Goal: Task Accomplishment & Management: Complete application form

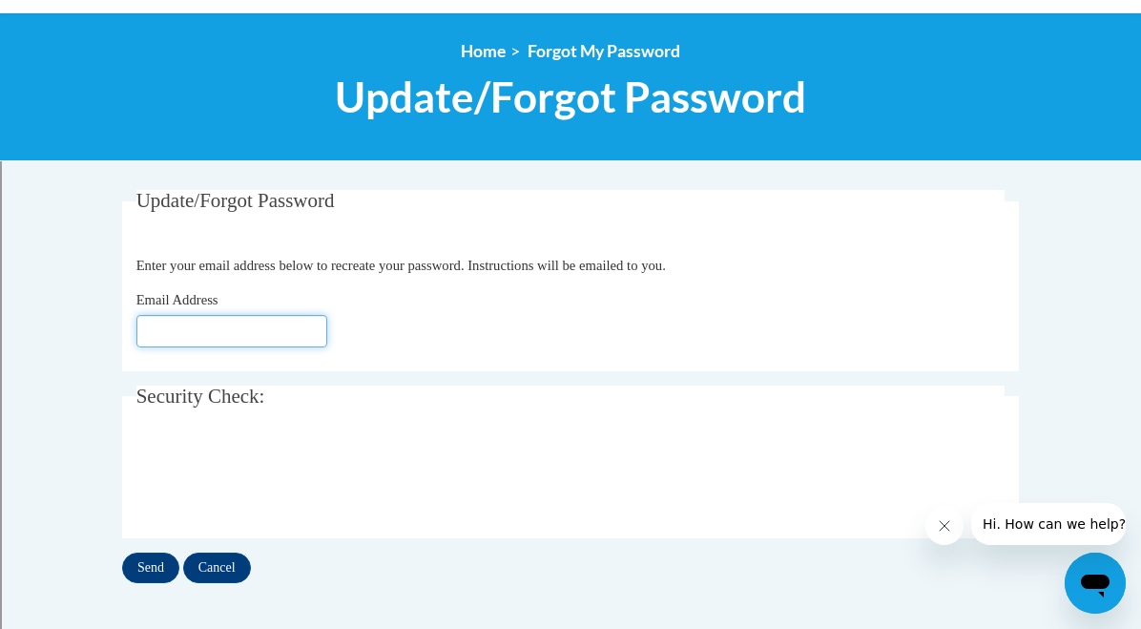
click at [176, 331] on input "Email Address" at bounding box center [231, 331] width 191 height 32
type input "[EMAIL_ADDRESS][DOMAIN_NAME]"
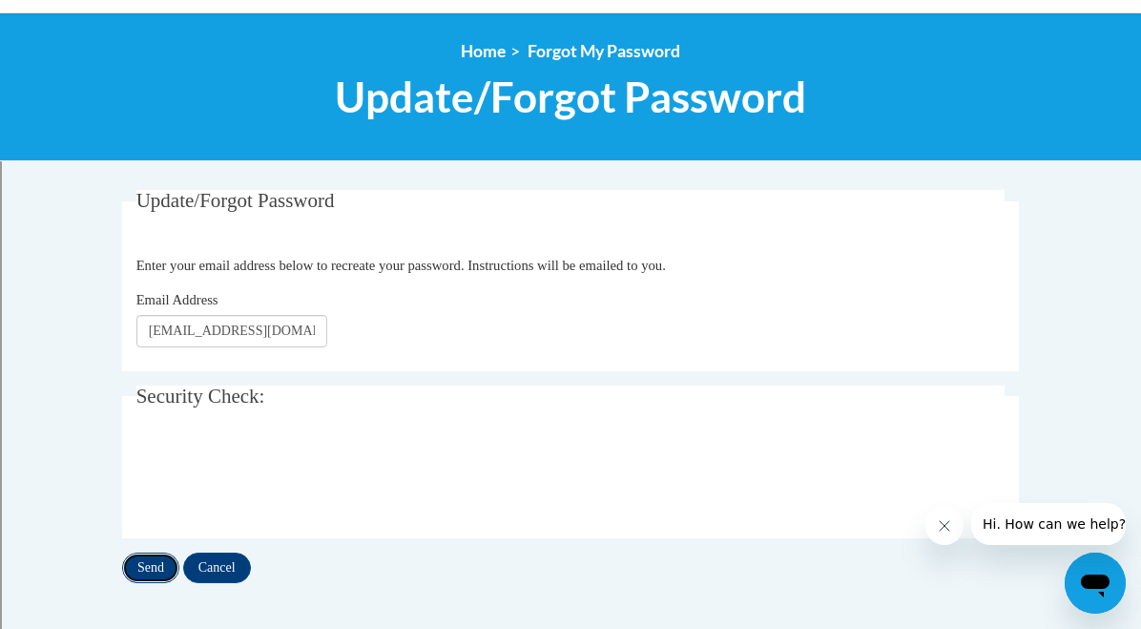
click at [159, 564] on input "Send" at bounding box center [150, 567] width 57 height 31
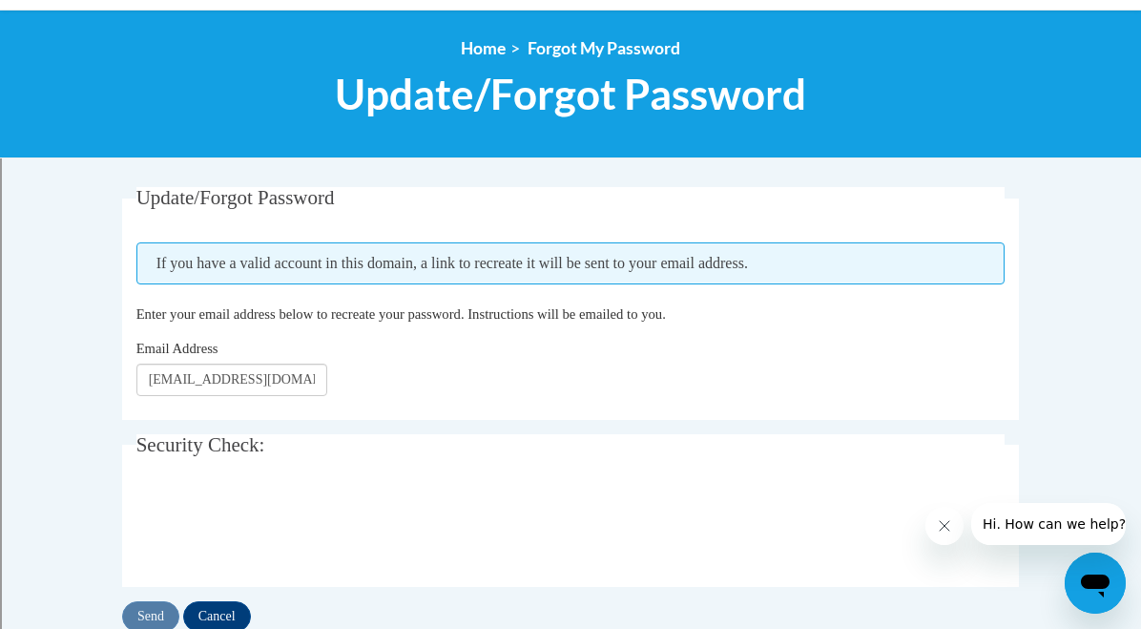
scroll to position [201, 0]
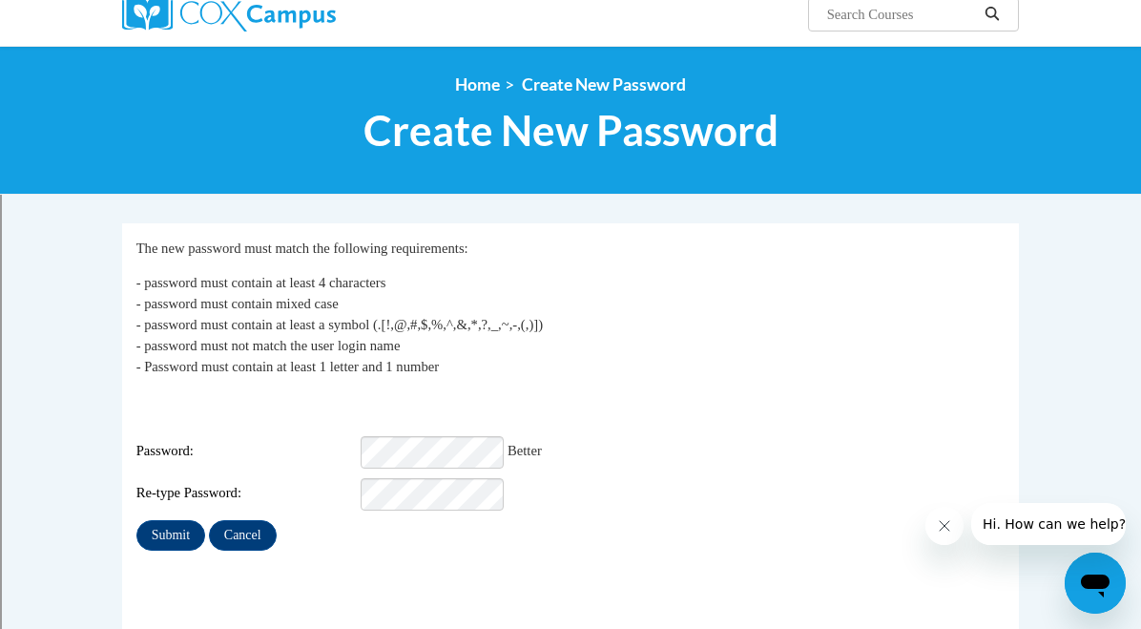
click at [647, 396] on div "Login: janderson@shorewood.k12.wi.us Password: Better Re-type Password:" at bounding box center [570, 450] width 869 height 119
click at [164, 520] on input "Submit" at bounding box center [170, 535] width 69 height 31
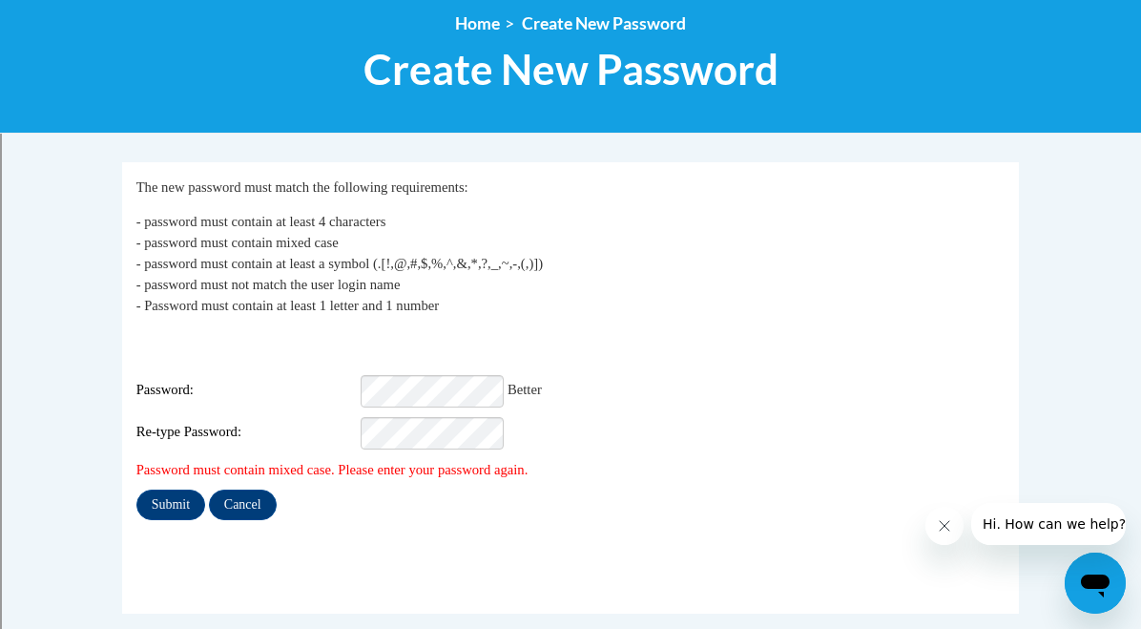
click at [597, 361] on div "Login: [EMAIL_ADDRESS][DOMAIN_NAME] Password: Better Re-type Password:" at bounding box center [570, 389] width 869 height 119
click at [547, 506] on div "Submit Cancel" at bounding box center [570, 504] width 869 height 31
click at [162, 489] on input "Submit" at bounding box center [170, 504] width 69 height 31
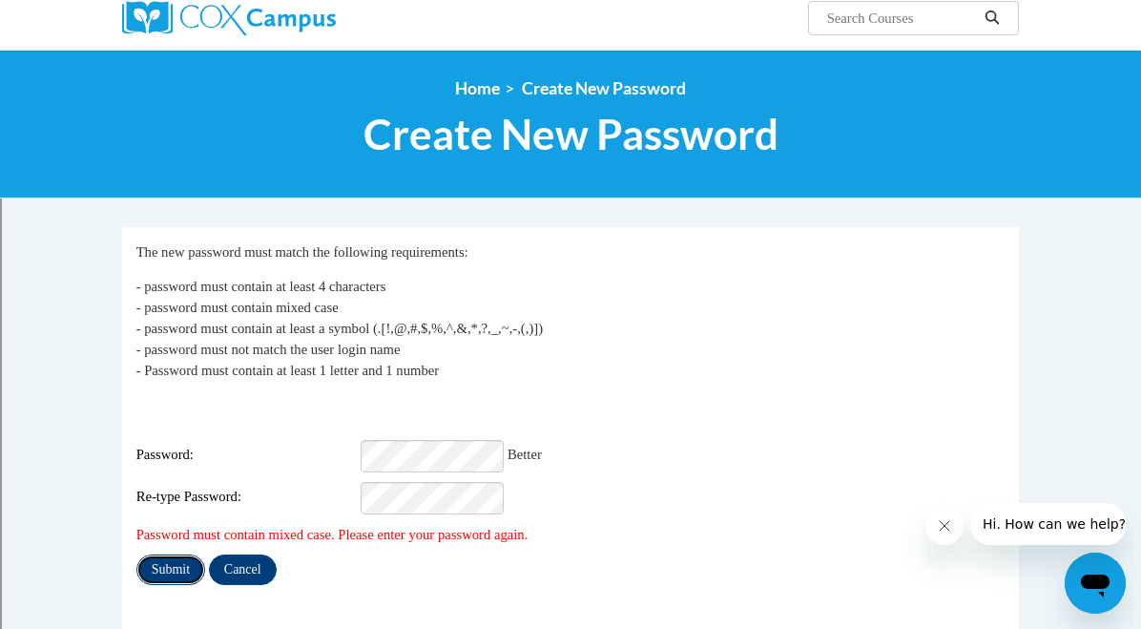
click at [176, 556] on input "Submit" at bounding box center [170, 569] width 69 height 31
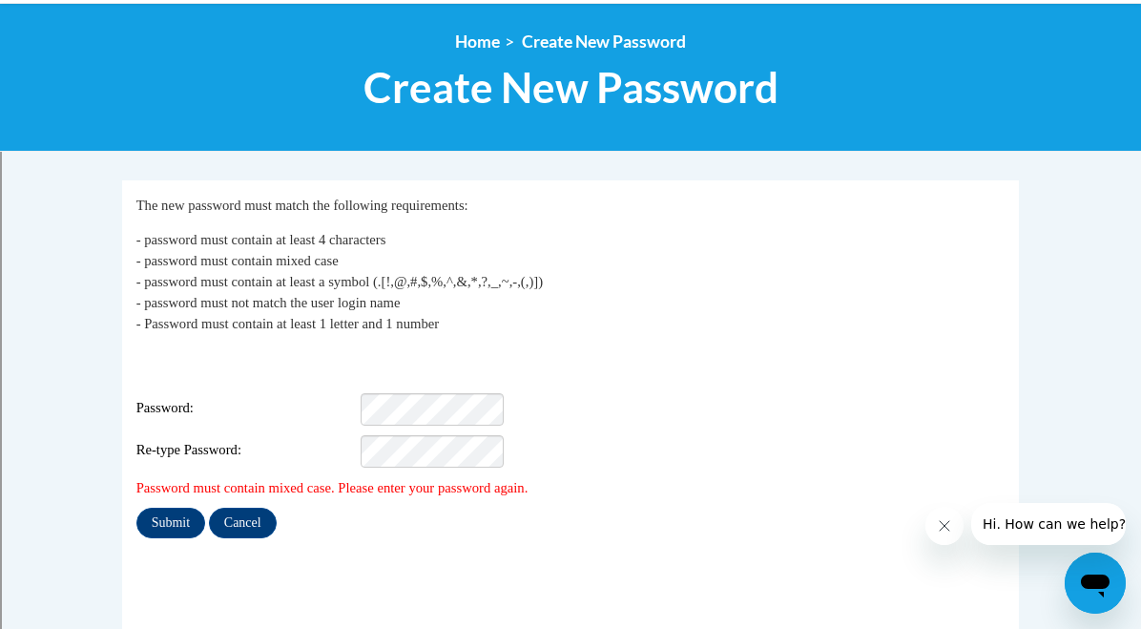
scroll to position [204, 0]
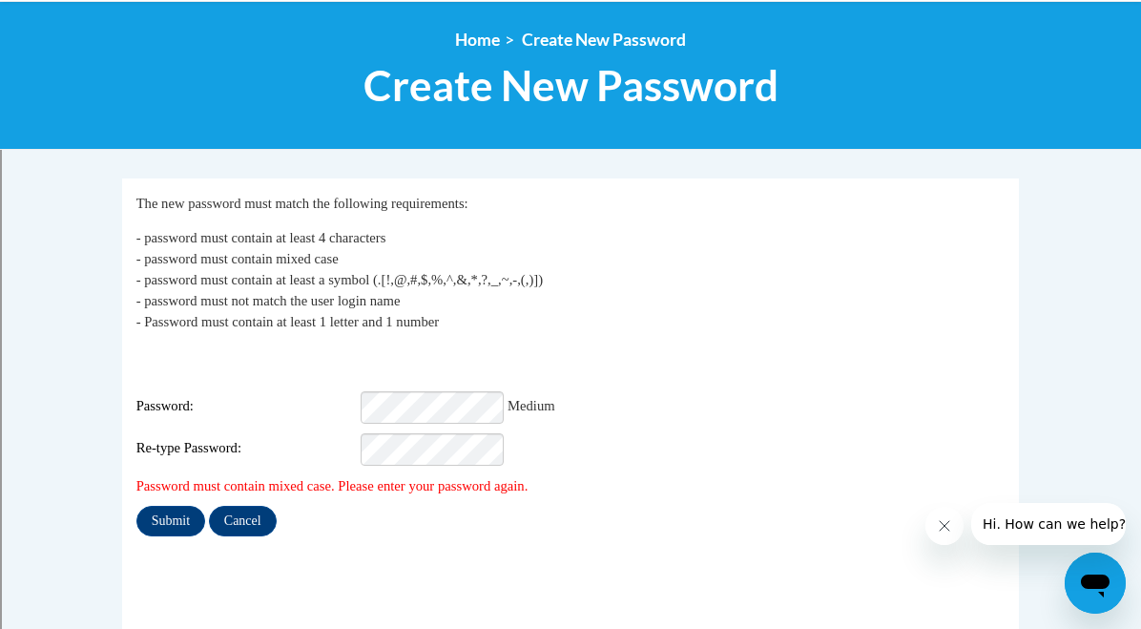
click at [348, 589] on fieldset "My Password The new password must match the following requirements: - password …" at bounding box center [570, 403] width 897 height 451
click at [160, 511] on input "Submit" at bounding box center [170, 521] width 69 height 31
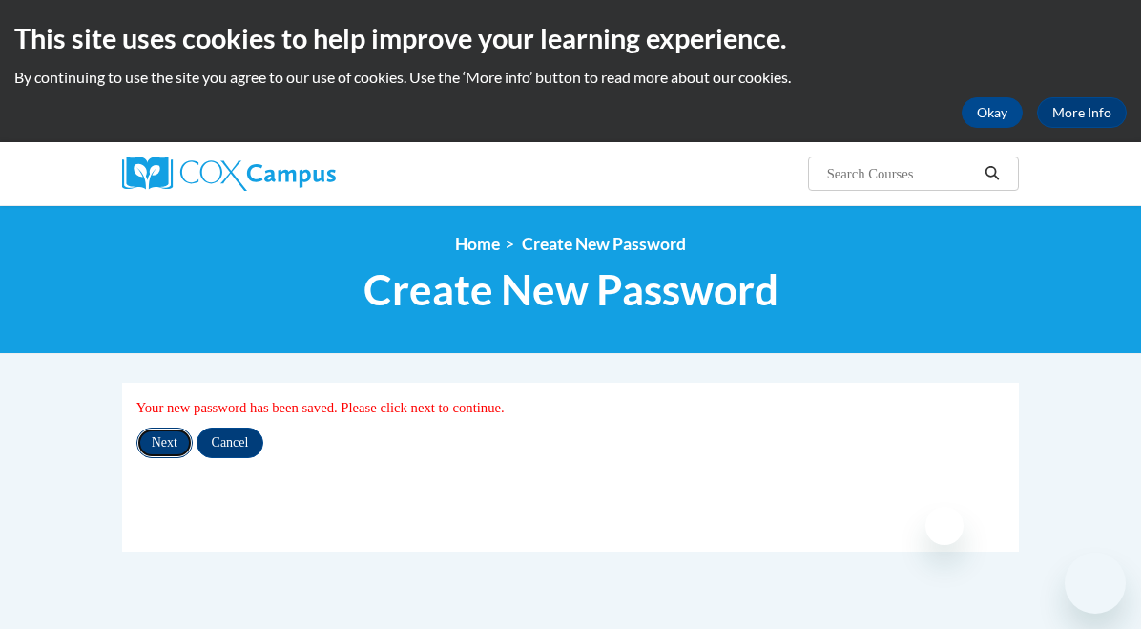
click at [168, 444] on input "Next" at bounding box center [164, 442] width 56 height 31
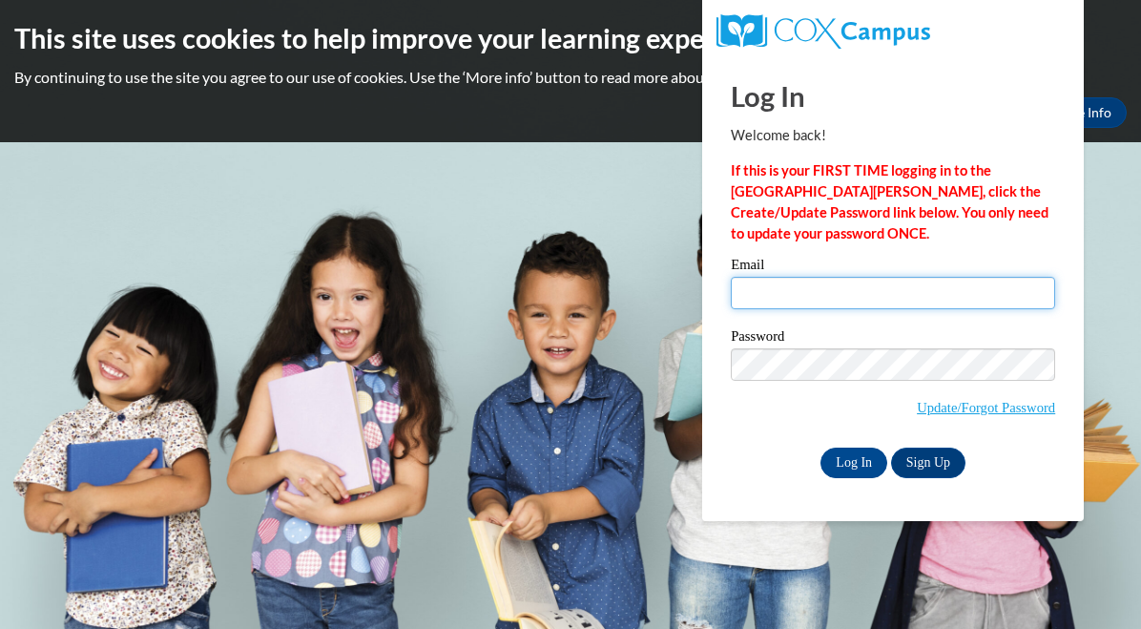
click at [761, 291] on input "Email" at bounding box center [893, 293] width 324 height 32
type input "janderson@shorewood.k12.wi.us"
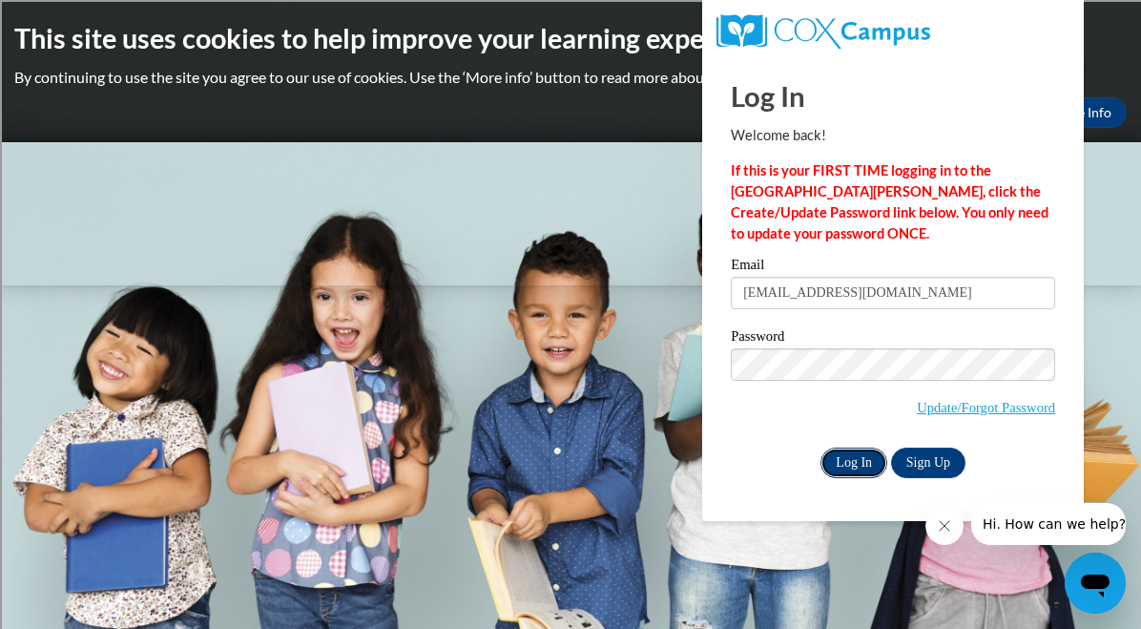
click at [855, 463] on input "Log In" at bounding box center [853, 462] width 67 height 31
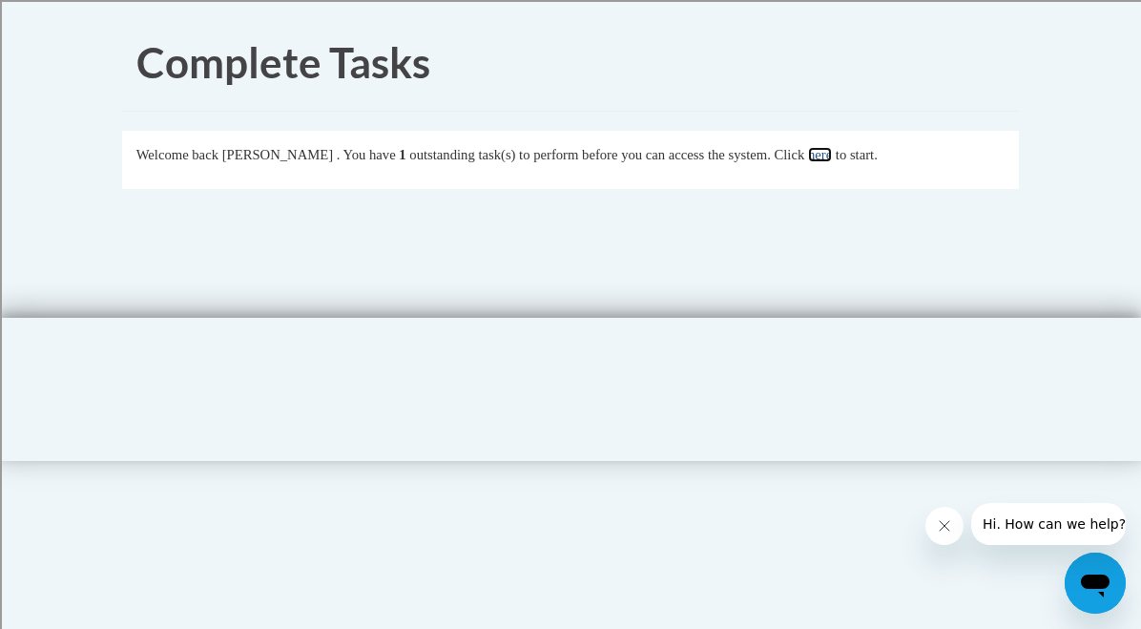
click at [832, 162] on link "here" at bounding box center [820, 154] width 24 height 15
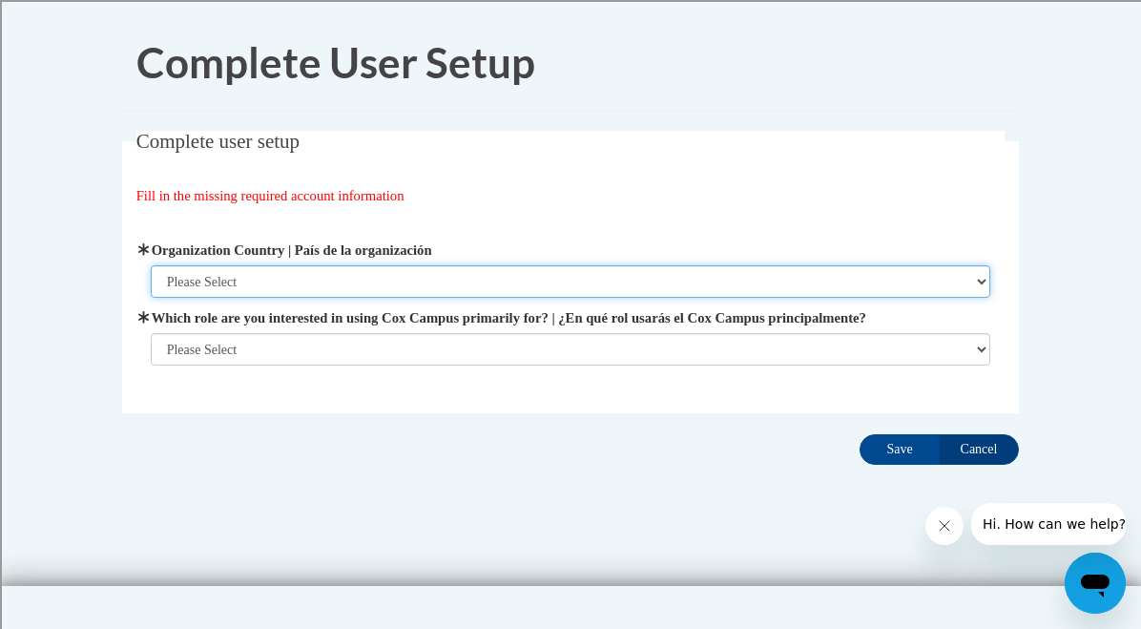
click at [412, 284] on select "Please Select United States | Estados Unidos Outside of the United States | Fue…" at bounding box center [571, 281] width 840 height 32
select select "ad49bcad-a171-4b2e-b99c-48b446064914"
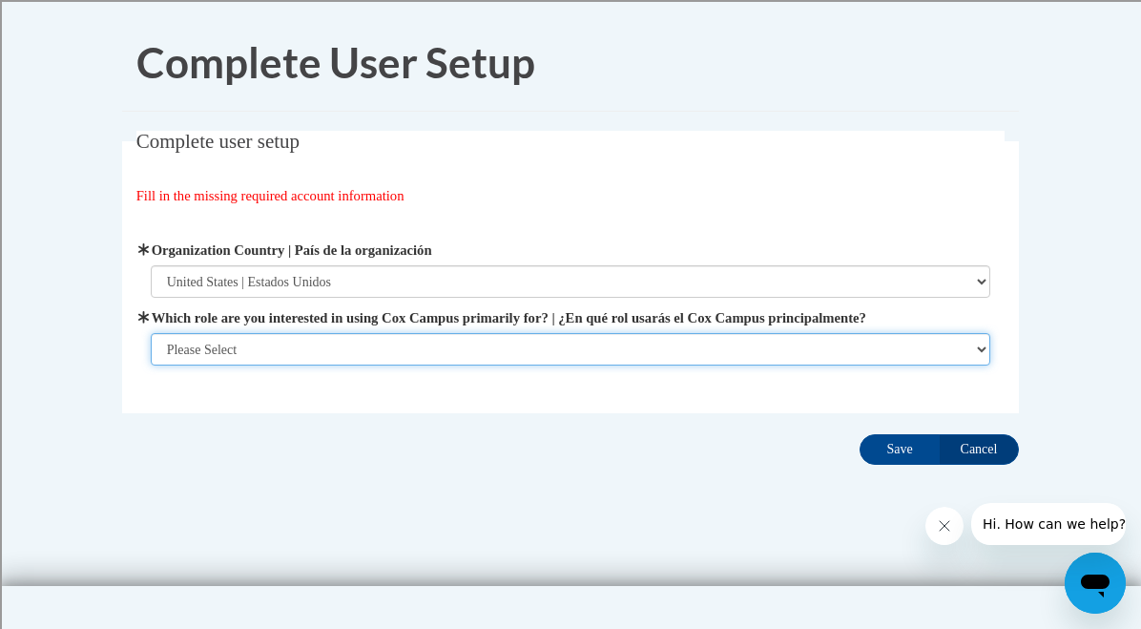
click at [395, 352] on select "Please Select College/University | Colegio/Universidad Community/Nonprofit Part…" at bounding box center [571, 349] width 840 height 32
select select "fbf2d438-af2f-41f8-98f1-81c410e29de3"
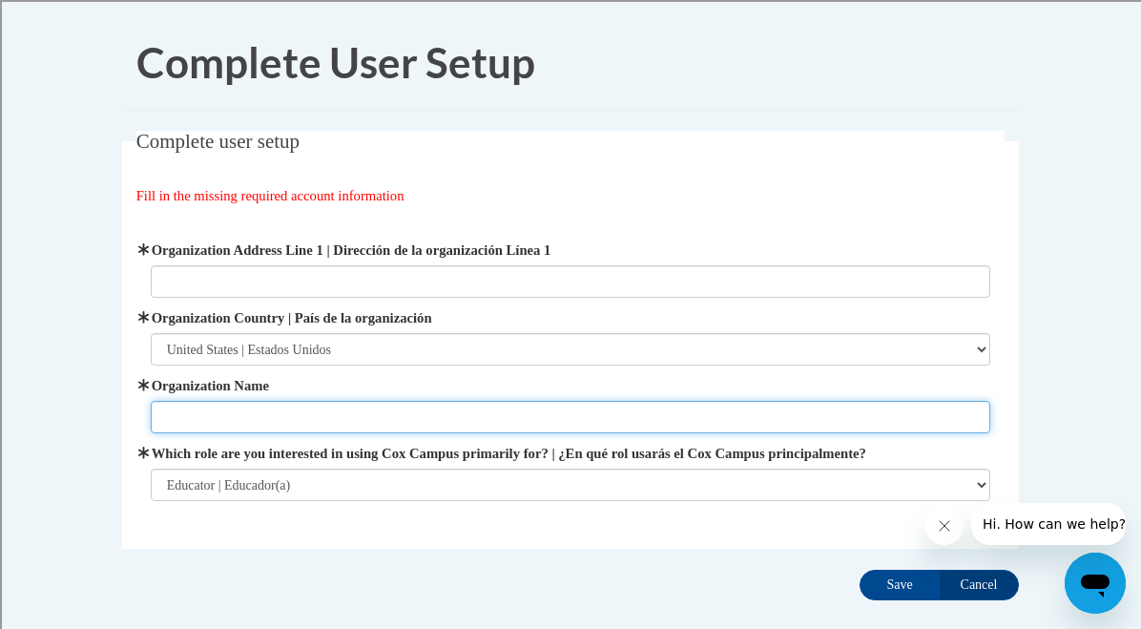
click at [443, 413] on input "Organization Name" at bounding box center [571, 417] width 840 height 32
type input "Atwater Elementary"
type input "2100 E. Capitol Drive"
drag, startPoint x: 321, startPoint y: 420, endPoint x: 136, endPoint y: 425, distance: 184.2
click at [135, 422] on fieldset "Complete user setup Fill in the missing required account information User Profi…" at bounding box center [570, 340] width 897 height 418
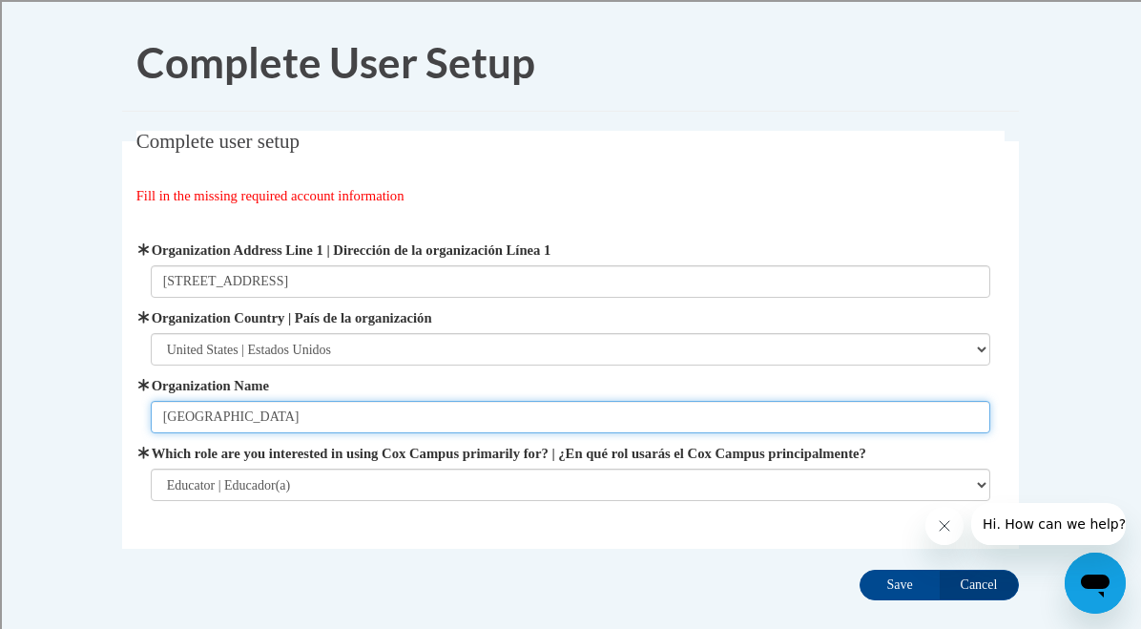
type input "Shorewood School District"
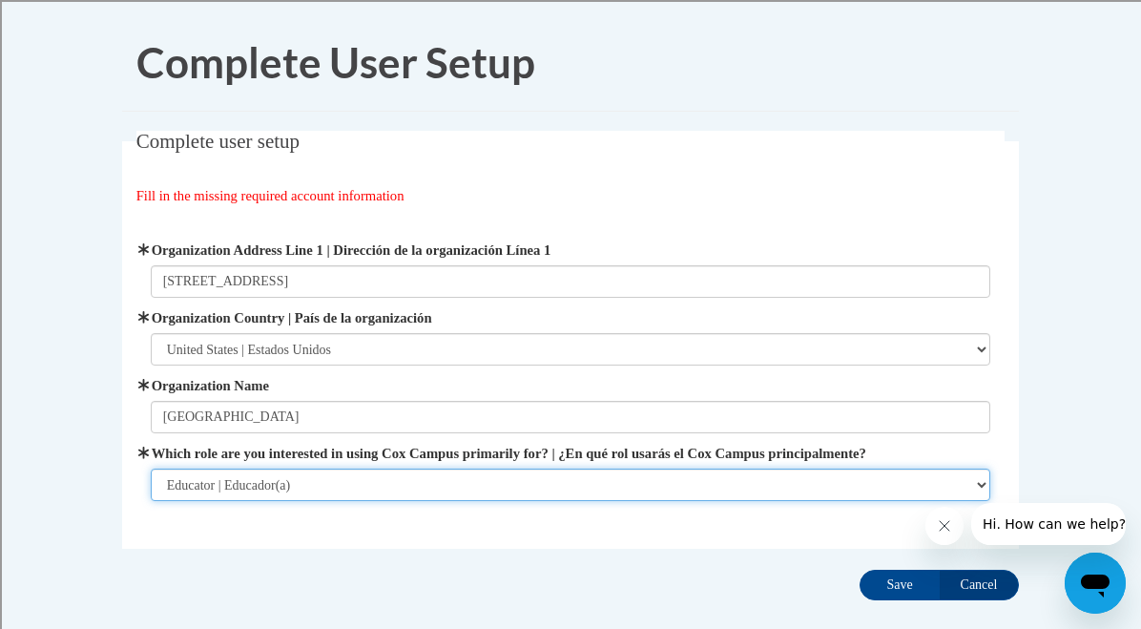
click at [341, 487] on select "Please Select College/University | Colegio/Universidad Community/Nonprofit Part…" at bounding box center [571, 484] width 840 height 32
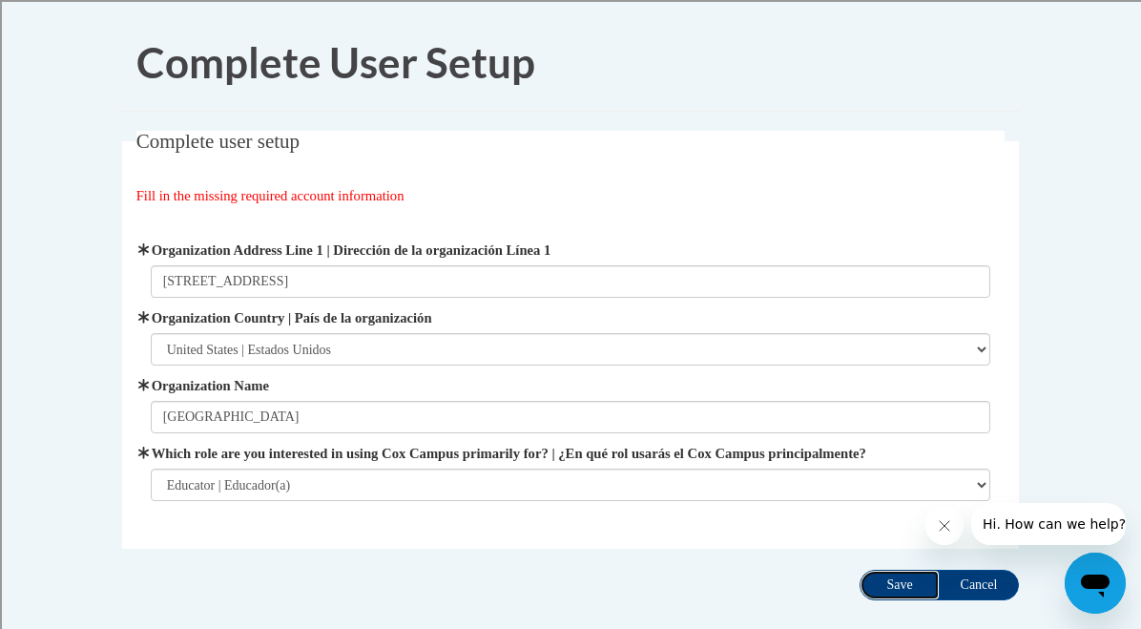
click at [895, 586] on input "Save" at bounding box center [900, 585] width 80 height 31
